Goal: Navigation & Orientation: Find specific page/section

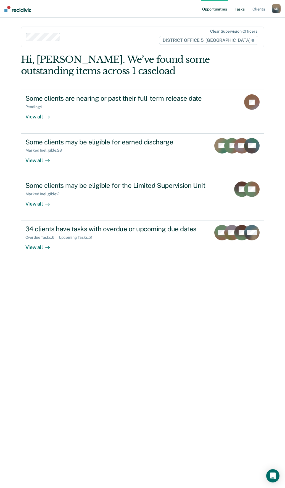
click at [241, 7] on link "Tasks" at bounding box center [240, 9] width 12 height 18
